Goal: Task Accomplishment & Management: Use online tool/utility

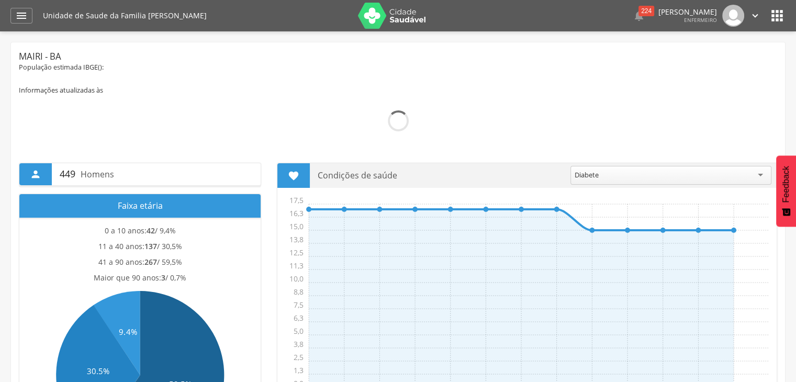
click at [769, 15] on icon "" at bounding box center [777, 15] width 17 height 17
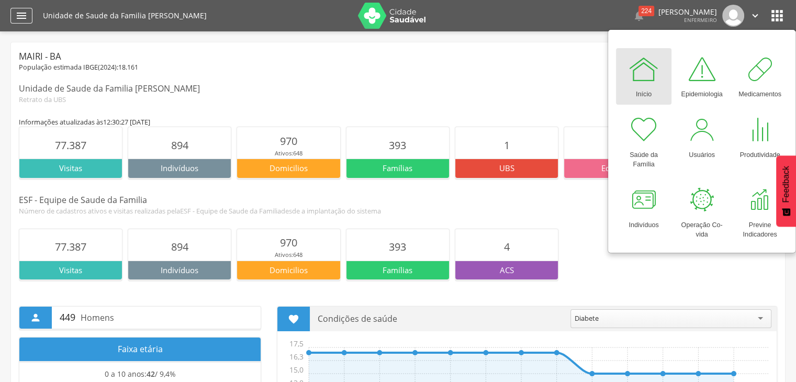
click at [24, 18] on icon "" at bounding box center [21, 15] width 13 height 13
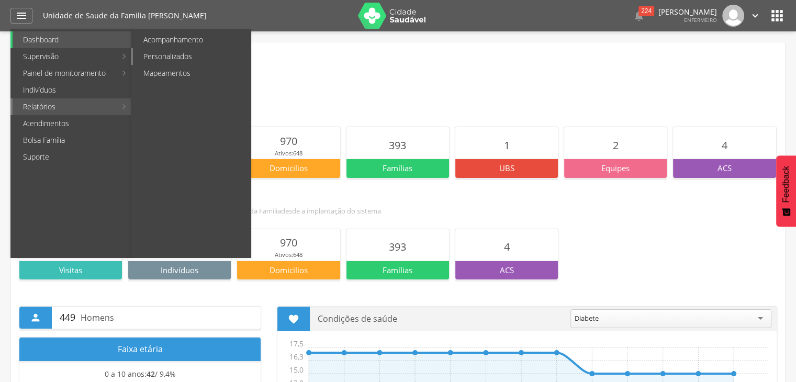
click at [180, 54] on link "Personalizados" at bounding box center [192, 56] width 118 height 17
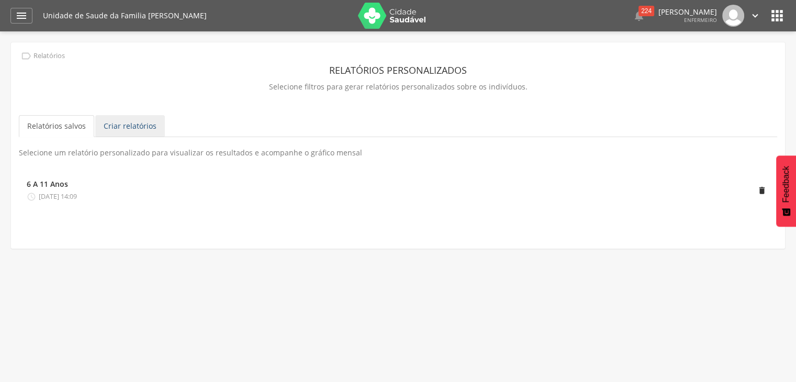
click at [118, 128] on link "Criar relatórios" at bounding box center [130, 126] width 70 height 22
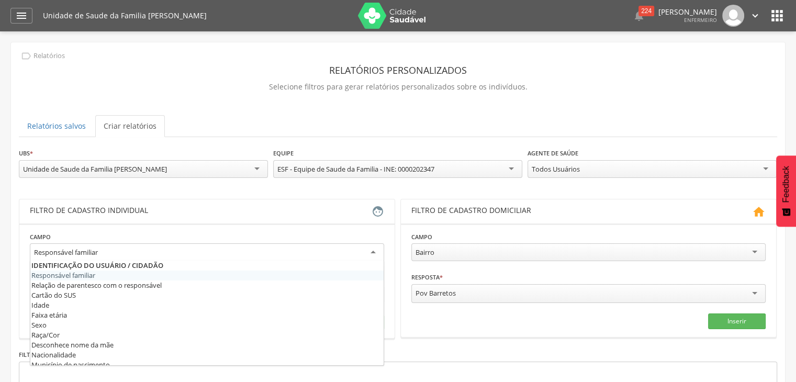
click at [169, 253] on div "Responsável familiar" at bounding box center [207, 252] width 354 height 19
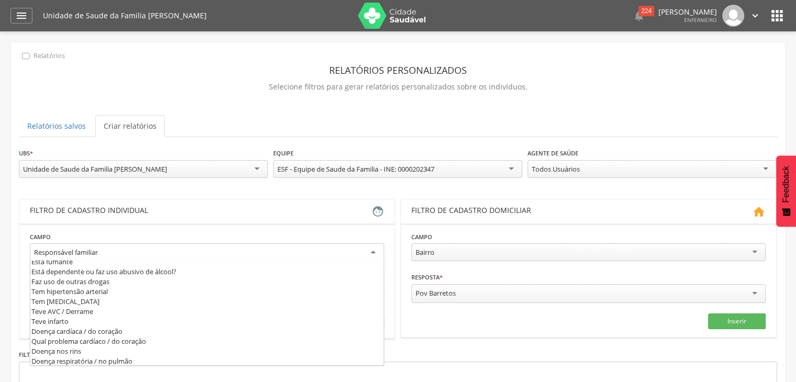
scroll to position [327, 0]
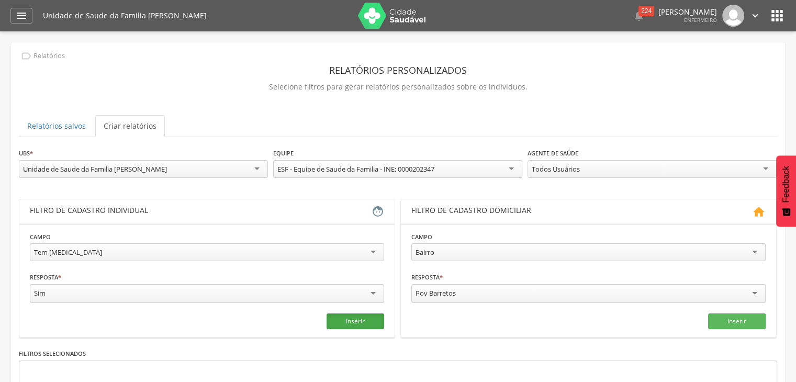
click at [360, 321] on button "Inserir" at bounding box center [356, 322] width 58 height 16
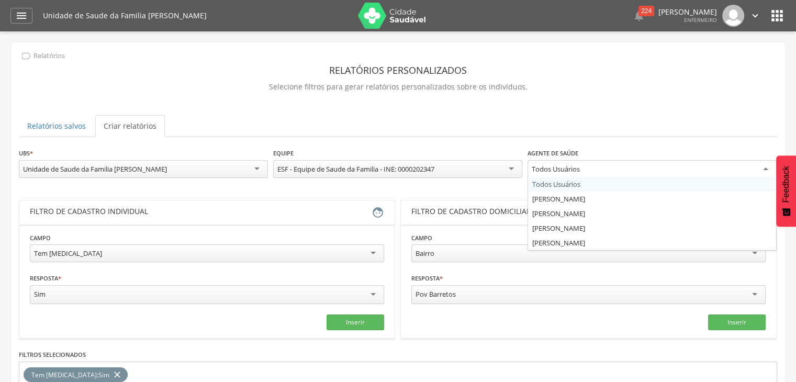
click at [731, 168] on div "Todos Usuários" at bounding box center [652, 169] width 249 height 19
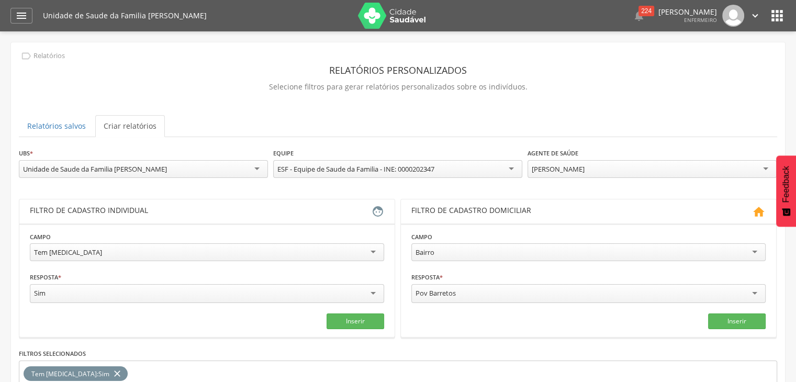
scroll to position [109, 0]
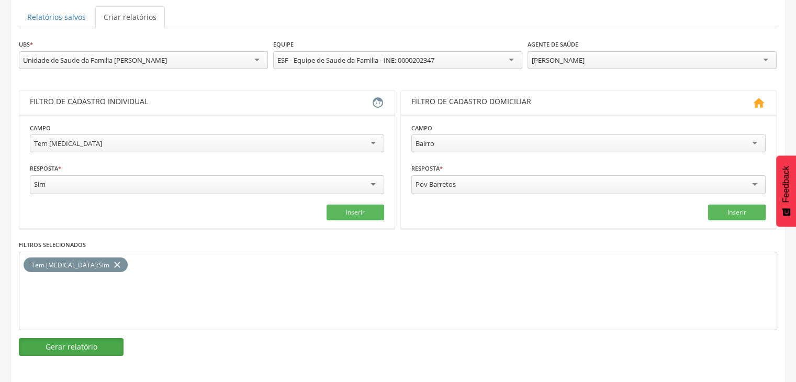
click at [69, 342] on button "Gerar relatório" at bounding box center [71, 347] width 105 height 18
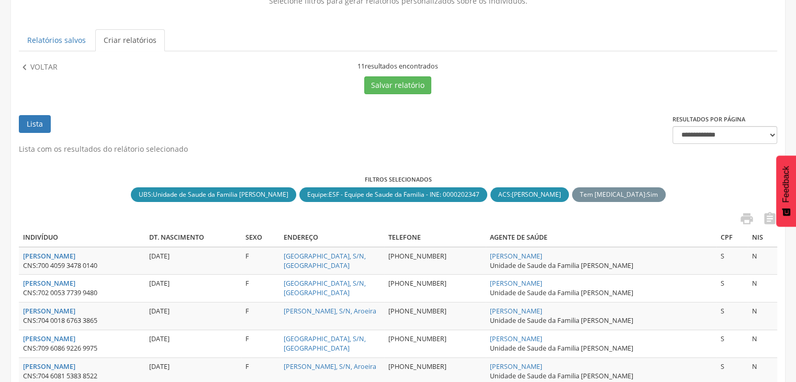
scroll to position [79, 0]
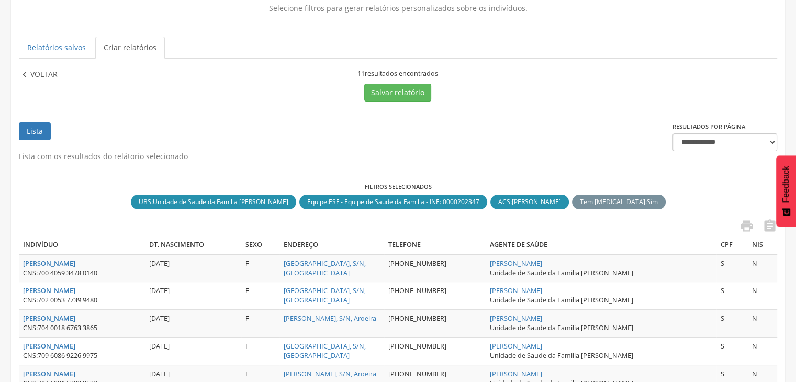
click at [30, 70] on p "Voltar" at bounding box center [43, 75] width 27 height 12
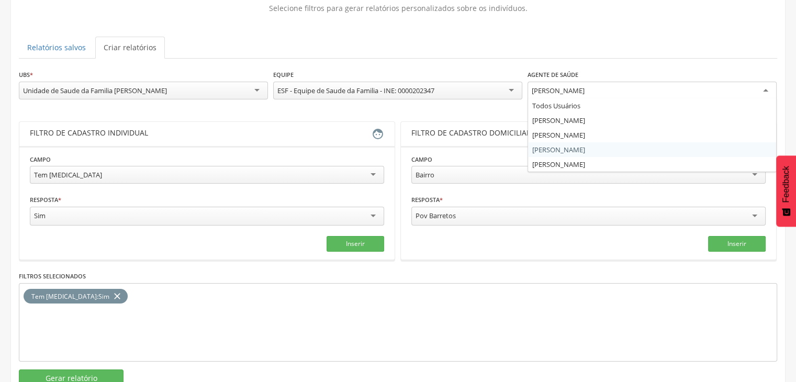
click at [585, 82] on div "[PERSON_NAME]" at bounding box center [652, 91] width 249 height 19
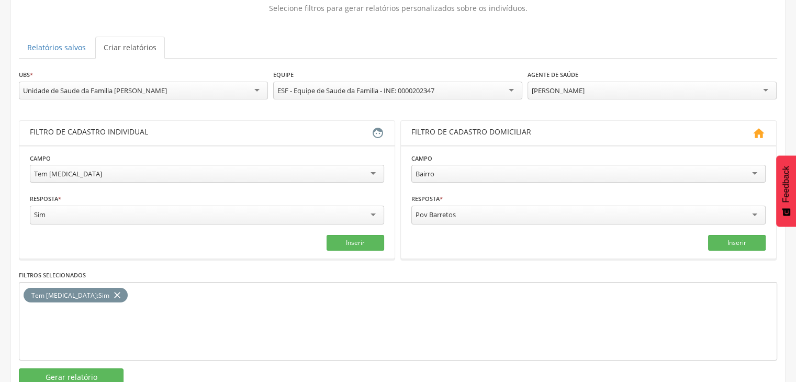
scroll to position [109, 0]
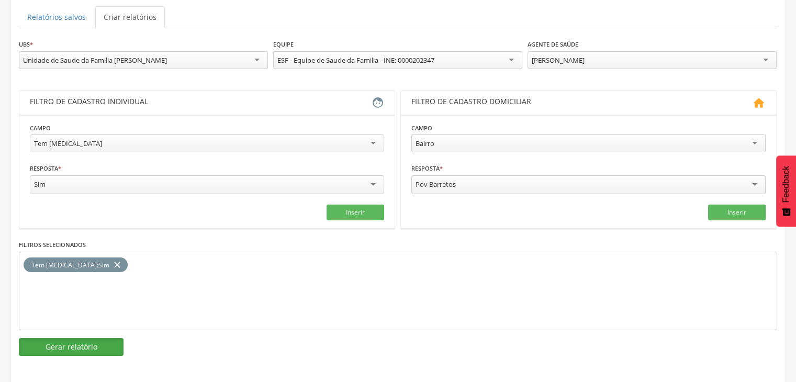
click at [77, 345] on button "Gerar relatório" at bounding box center [71, 347] width 105 height 18
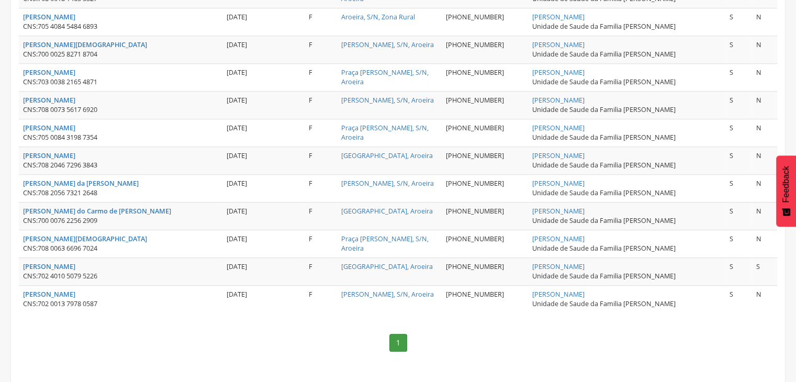
scroll to position [746, 0]
